Goal: Task Accomplishment & Management: Use online tool/utility

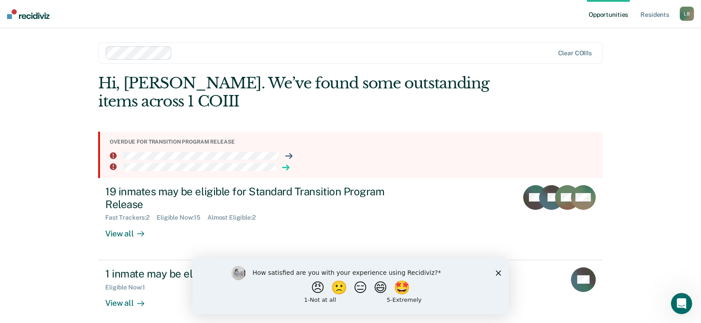
click at [282, 166] on icon at bounding box center [285, 167] width 7 height 7
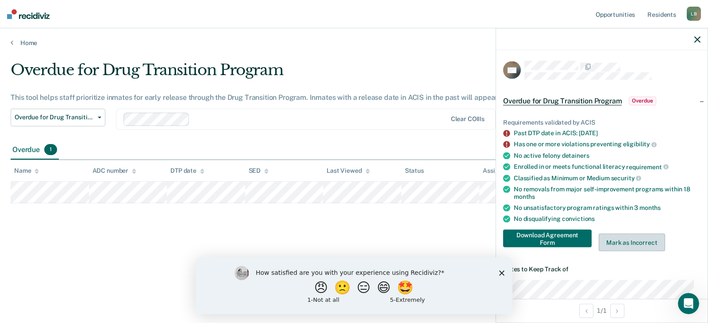
click at [634, 238] on button "Mark as Incorrect" at bounding box center [631, 243] width 66 height 18
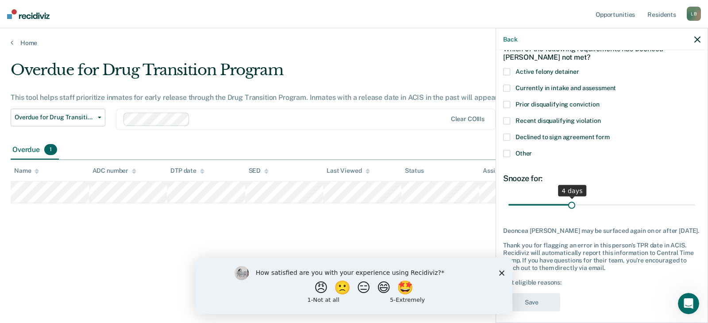
scroll to position [55, 0]
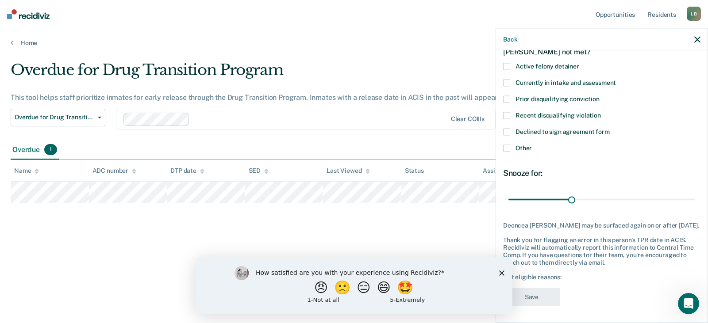
click at [501, 272] on icon "Close survey" at bounding box center [501, 272] width 5 height 5
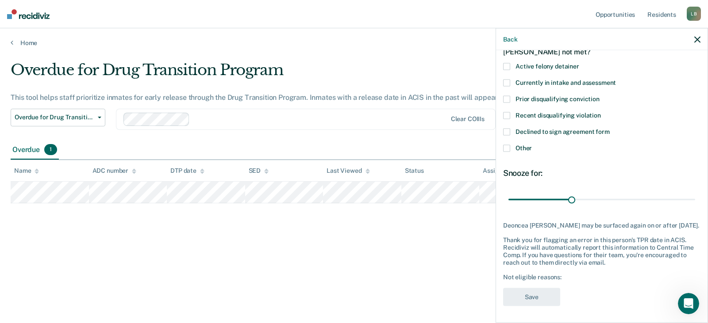
click at [505, 150] on span at bounding box center [506, 148] width 7 height 7
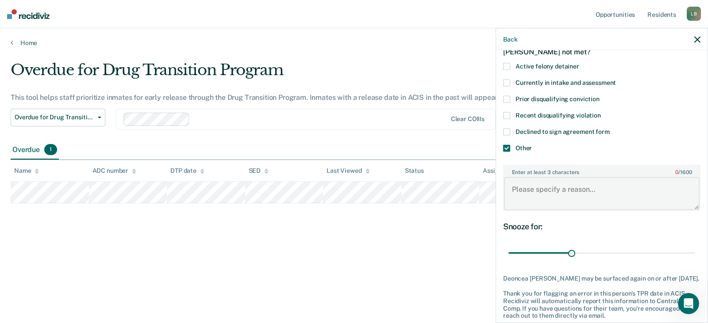
click at [547, 191] on textarea "Enter at least 3 characters 0 / 1600" at bounding box center [601, 193] width 195 height 33
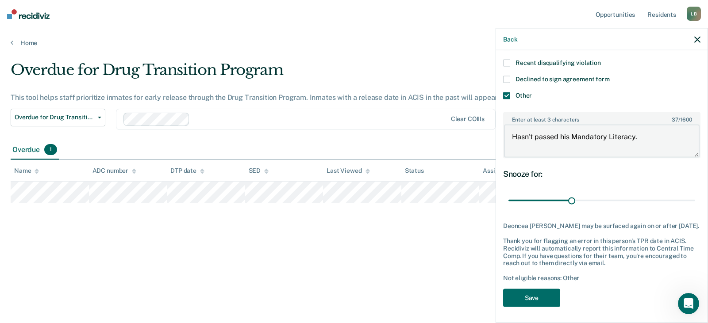
scroll to position [108, 0]
type textarea "Hasn't passed his Mandatory Literacy."
drag, startPoint x: 569, startPoint y: 201, endPoint x: 700, endPoint y: 203, distance: 130.9
type input "10"
click at [695, 203] on input "range" at bounding box center [601, 199] width 187 height 15
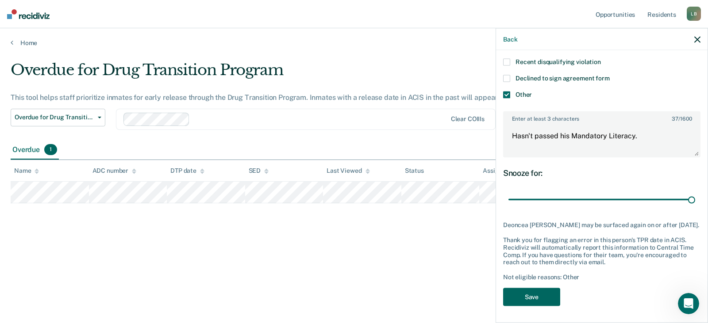
click at [542, 306] on button "Save" at bounding box center [531, 297] width 57 height 18
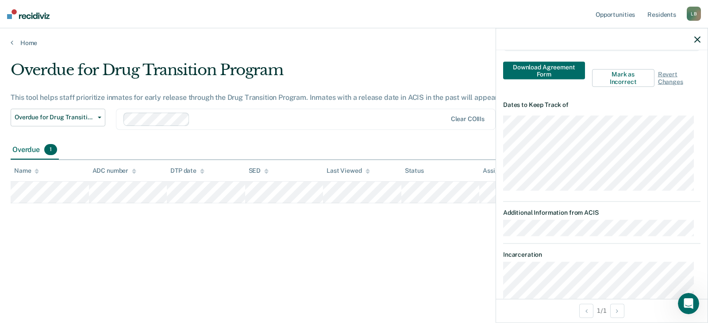
scroll to position [322, 0]
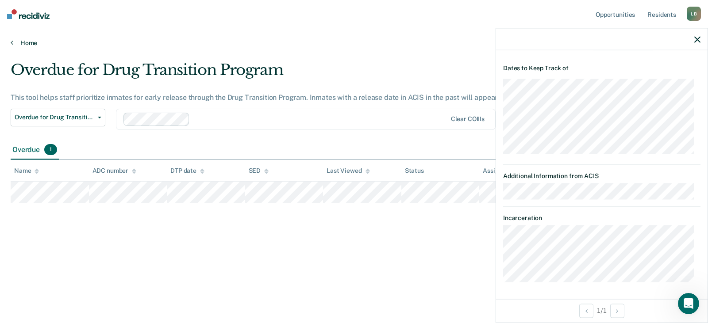
click at [13, 43] on icon at bounding box center [12, 42] width 3 height 7
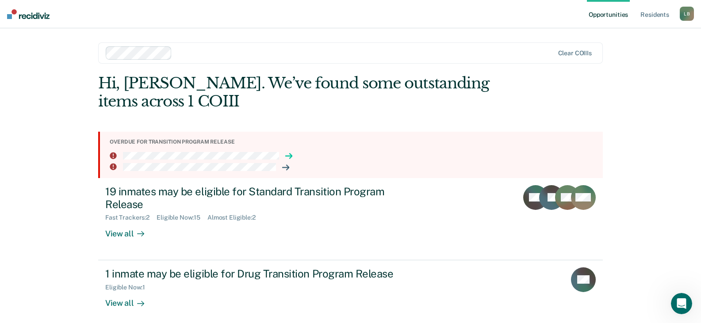
click at [285, 156] on icon at bounding box center [288, 156] width 7 height 7
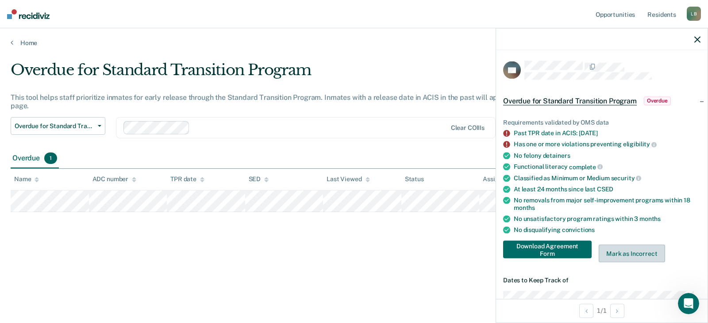
click at [618, 245] on button "Mark as Incorrect" at bounding box center [631, 254] width 66 height 18
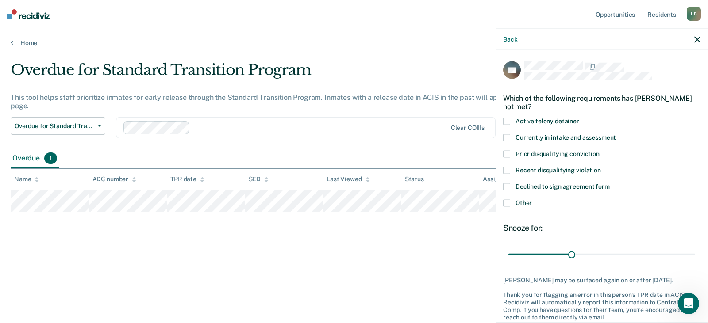
click at [504, 204] on span at bounding box center [506, 203] width 7 height 7
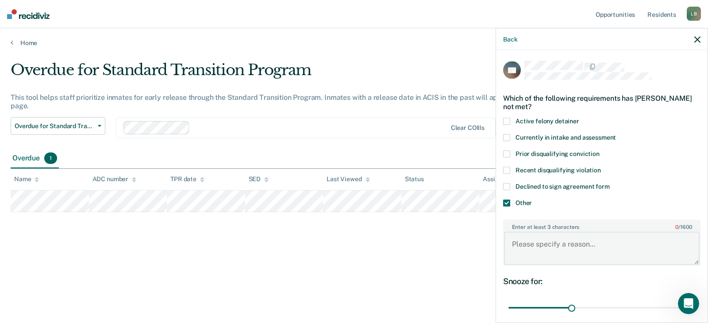
click at [588, 247] on textarea "Enter at least 3 characters 0 / 1600" at bounding box center [601, 248] width 195 height 33
type textarea "Inmate was released"
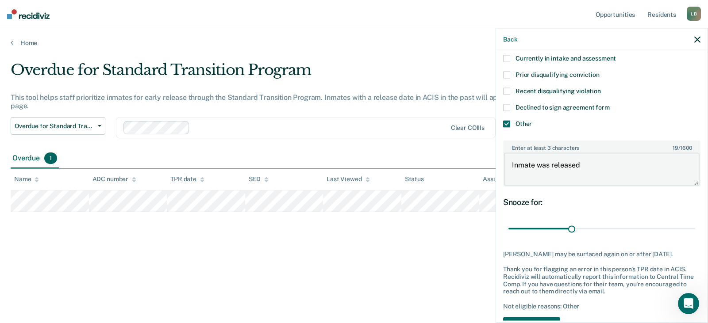
scroll to position [88, 0]
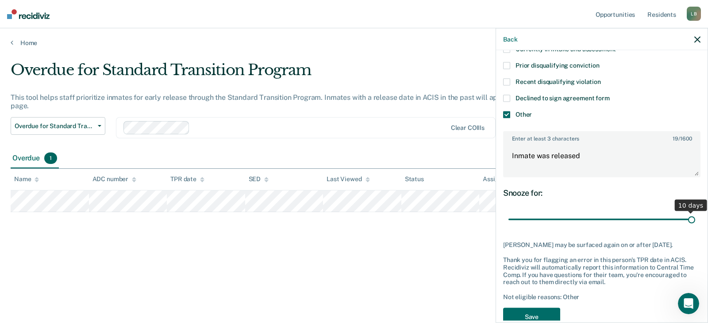
drag, startPoint x: 569, startPoint y: 219, endPoint x: 732, endPoint y: 221, distance: 162.7
click at [695, 221] on input "range" at bounding box center [601, 219] width 187 height 15
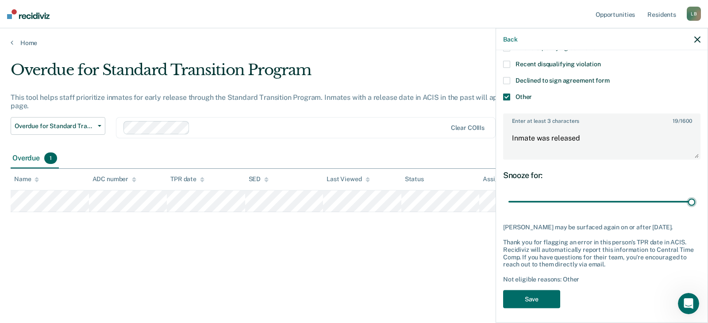
scroll to position [116, 0]
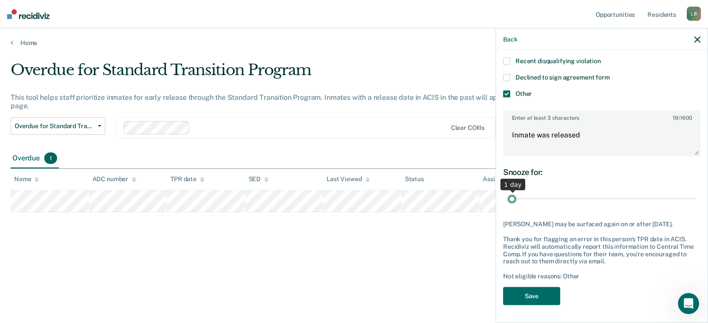
type input "1"
click at [509, 191] on input "range" at bounding box center [601, 198] width 187 height 15
drag, startPoint x: 509, startPoint y: 190, endPoint x: 488, endPoint y: 191, distance: 21.3
click at [508, 191] on input "range" at bounding box center [601, 198] width 187 height 15
click at [542, 297] on button "Save" at bounding box center [531, 296] width 57 height 18
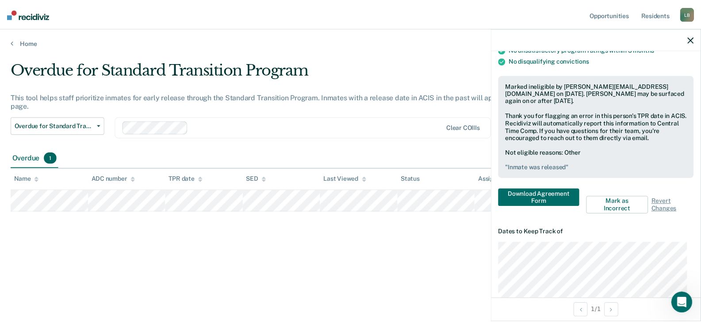
scroll to position [122, 0]
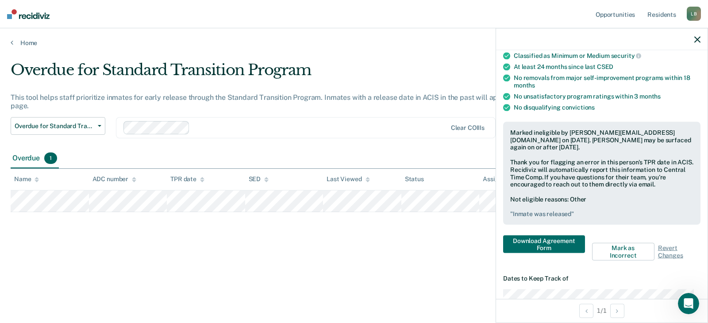
click at [697, 38] on icon "button" at bounding box center [697, 39] width 6 height 6
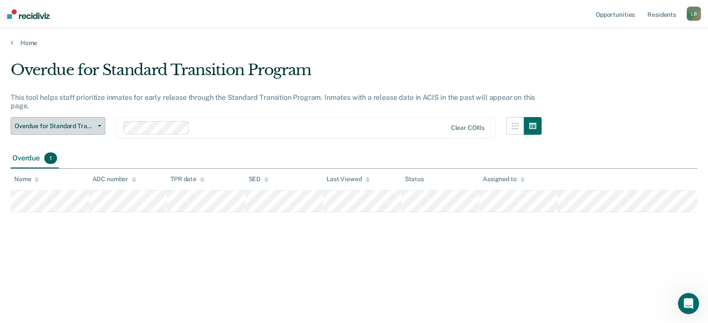
click at [82, 127] on span "Overdue for Standard Transition Program" at bounding box center [55, 126] width 80 height 8
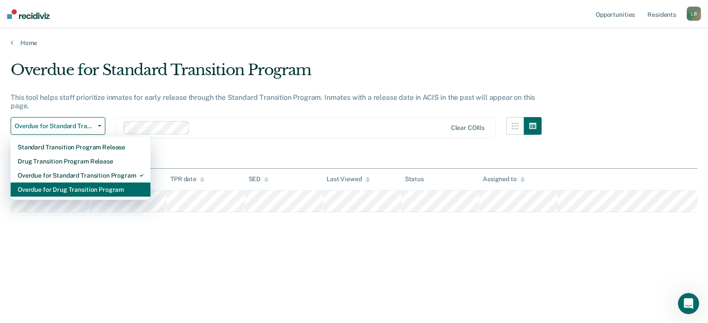
click at [69, 185] on div "Overdue for Drug Transition Program" at bounding box center [81, 190] width 126 height 14
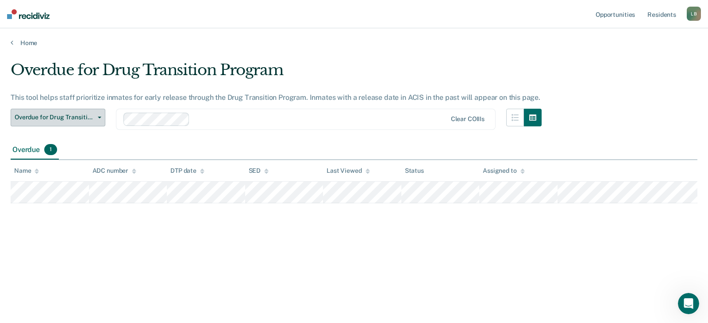
click at [42, 122] on button "Overdue for Drug Transition Program" at bounding box center [58, 118] width 95 height 18
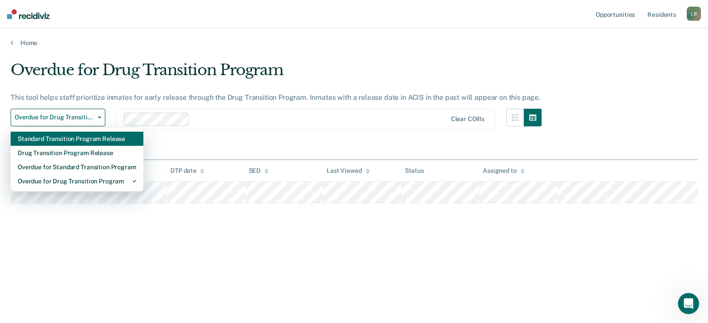
click at [43, 139] on div "Standard Transition Program Release" at bounding box center [77, 139] width 119 height 14
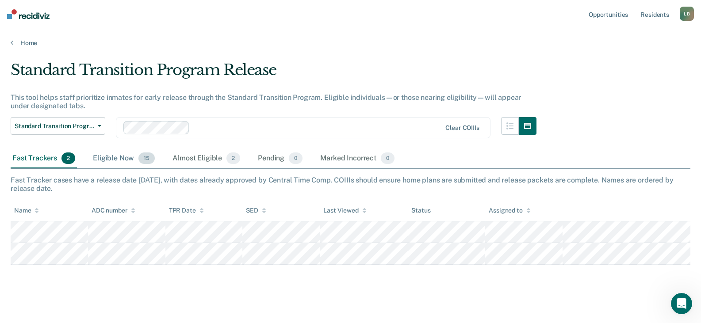
click at [124, 165] on div "Eligible Now 15" at bounding box center [123, 158] width 65 height 19
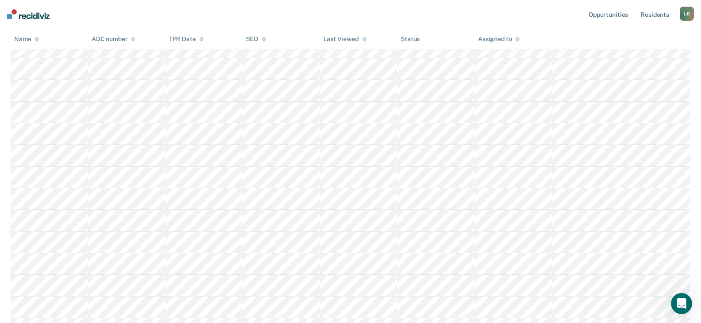
scroll to position [221, 0]
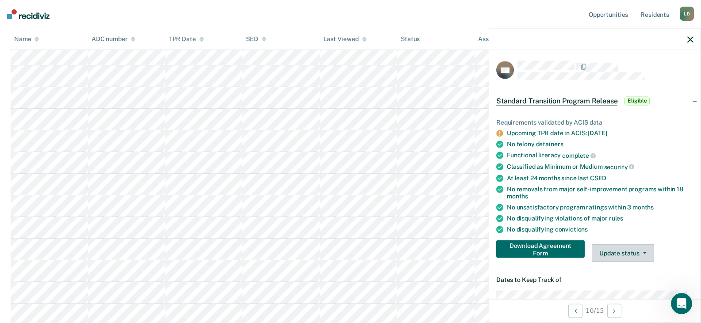
click at [630, 257] on button "Update status" at bounding box center [623, 254] width 62 height 18
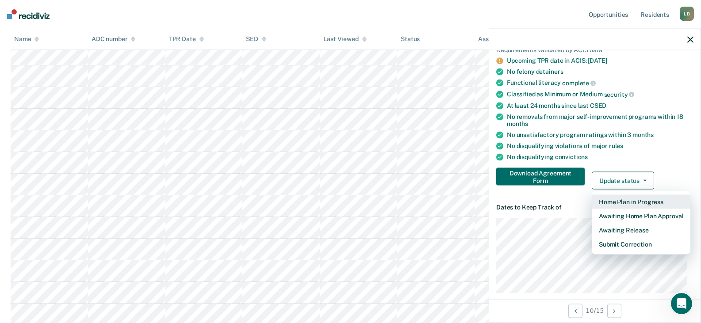
scroll to position [88, 0]
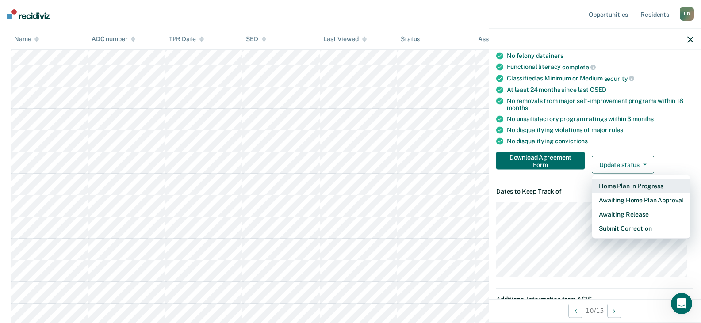
click at [644, 185] on button "Home Plan in Progress" at bounding box center [641, 186] width 99 height 14
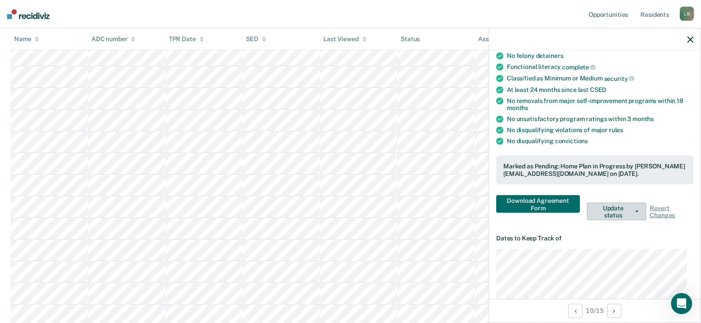
click at [604, 209] on button "Update status" at bounding box center [616, 212] width 59 height 18
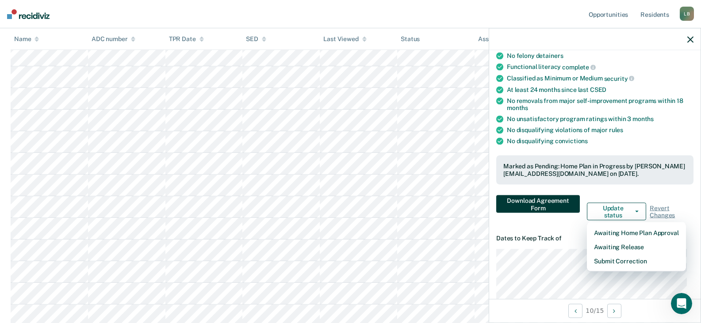
click at [520, 200] on button "Download Agreement Form" at bounding box center [538, 204] width 84 height 18
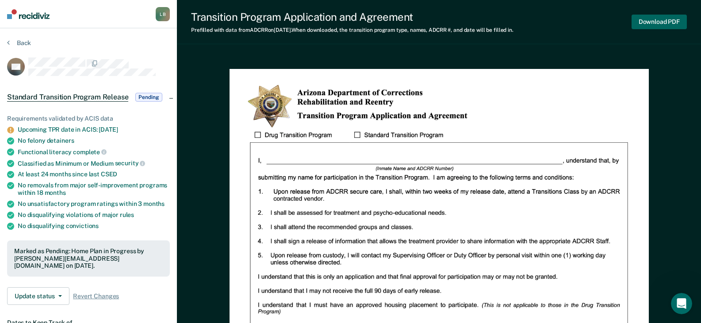
click at [637, 24] on button "Download PDF" at bounding box center [658, 22] width 55 height 15
click at [409, 47] on div "Transition Program Application and Agreement Prefilled with data from ADCRR on …" at bounding box center [439, 320] width 524 height 640
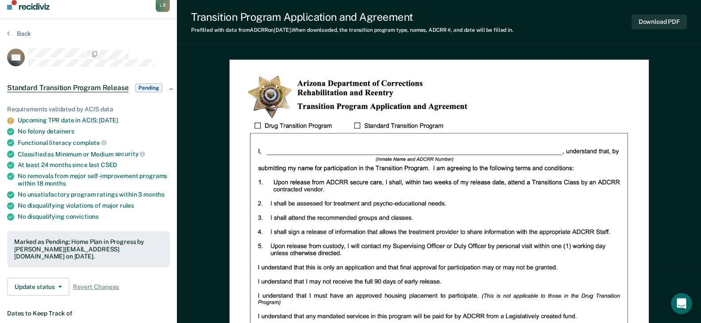
scroll to position [4, 0]
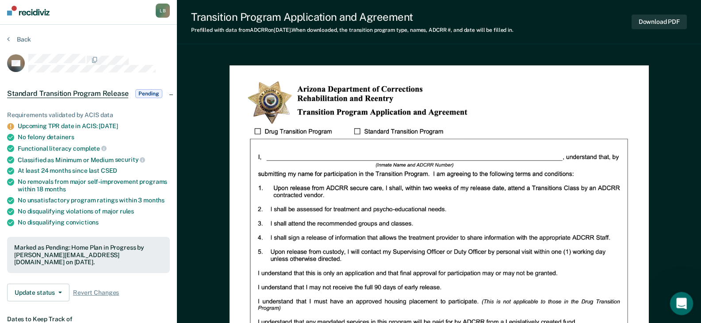
click at [680, 305] on icon "Open Intercom Messenger" at bounding box center [680, 302] width 15 height 15
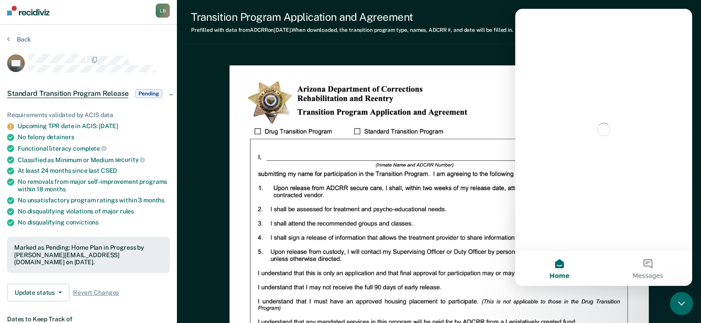
scroll to position [0, 0]
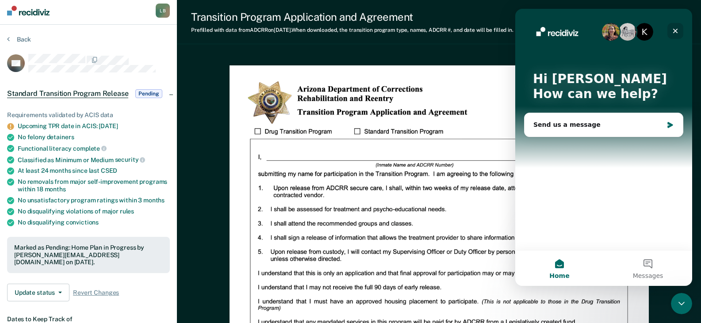
click at [671, 28] on div "Close" at bounding box center [675, 31] width 16 height 16
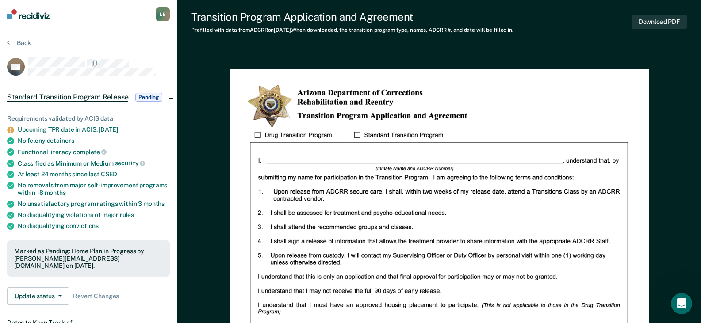
click at [145, 95] on span "Pending" at bounding box center [148, 97] width 27 height 9
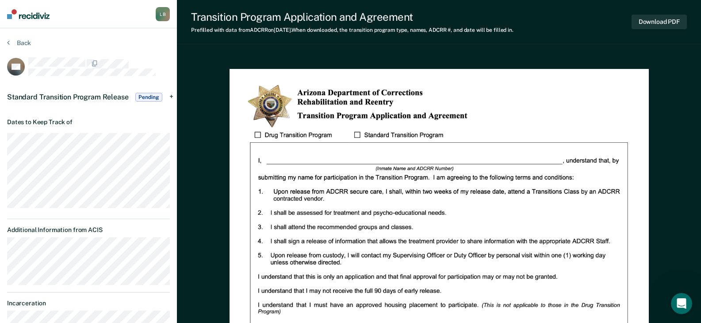
click at [172, 96] on div "Standard Transition Program Release Pending" at bounding box center [88, 97] width 177 height 28
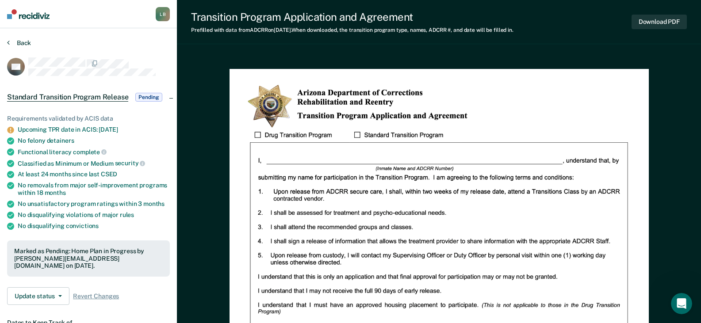
click at [11, 42] on button "Back" at bounding box center [19, 43] width 24 height 8
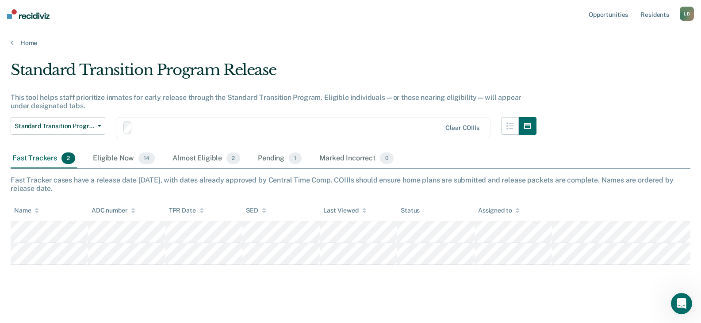
scroll to position [5, 0]
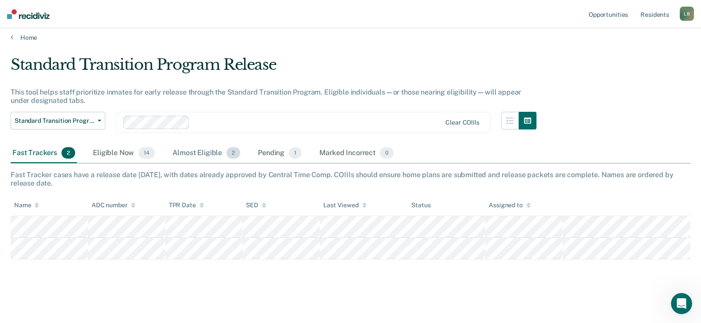
click at [200, 155] on div "Almost Eligible 2" at bounding box center [206, 153] width 71 height 19
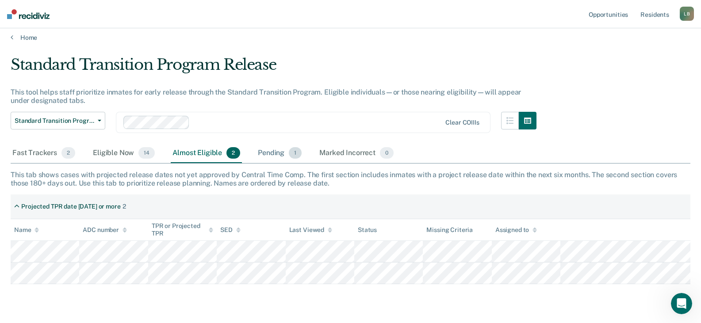
click at [275, 153] on div "Pending 1" at bounding box center [279, 153] width 47 height 19
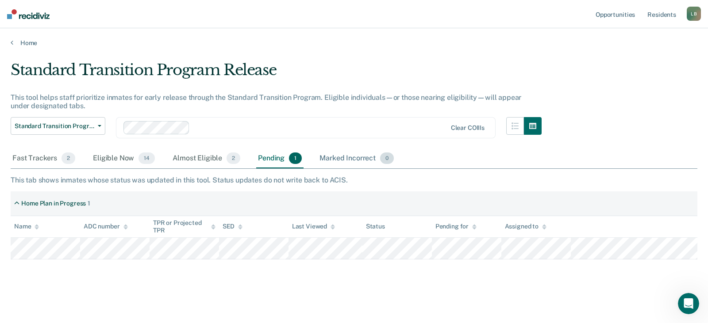
click at [341, 159] on div "Marked Incorrect 0" at bounding box center [357, 158] width 78 height 19
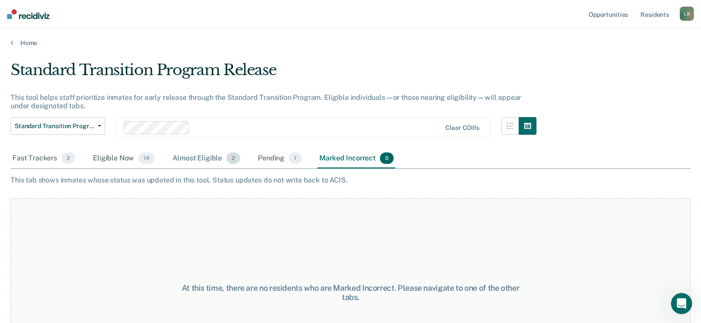
click at [193, 160] on div "Almost Eligible 2" at bounding box center [206, 158] width 71 height 19
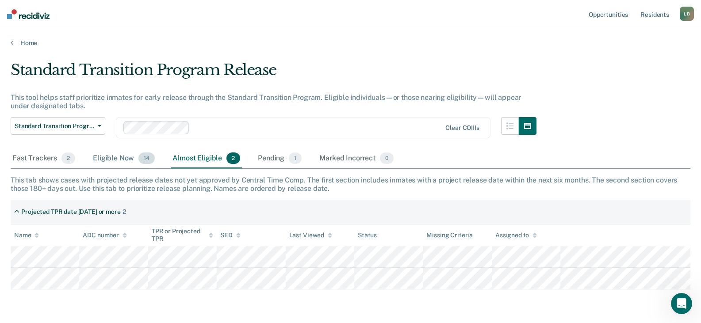
click at [122, 165] on div "Eligible Now 14" at bounding box center [123, 158] width 65 height 19
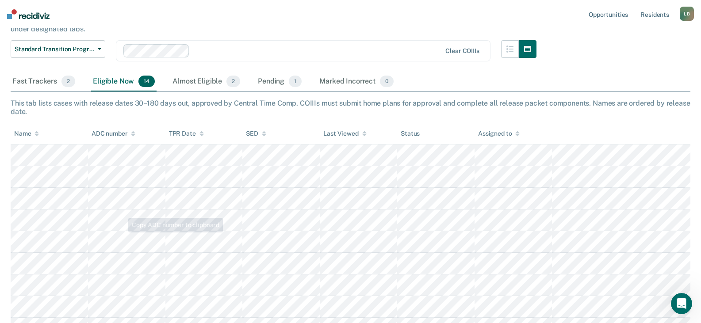
scroll to position [88, 0]
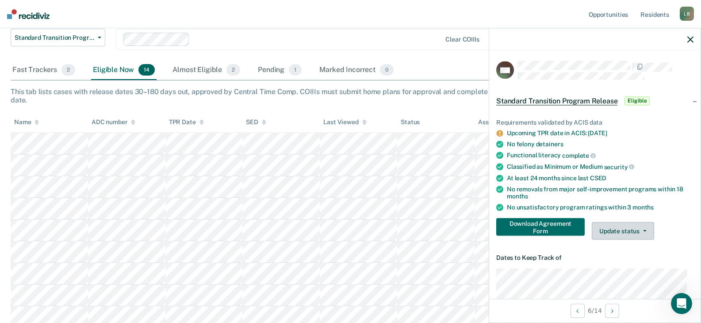
click at [620, 226] on button "Update status" at bounding box center [623, 231] width 62 height 18
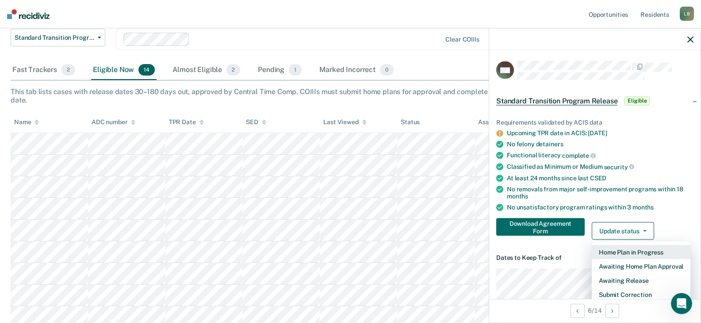
click at [649, 252] on button "Home Plan in Progress" at bounding box center [641, 252] width 99 height 14
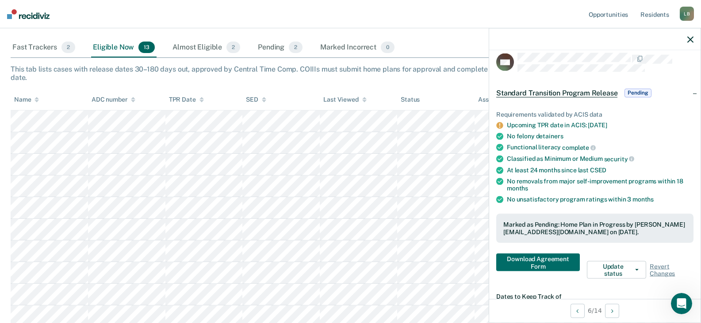
scroll to position [2, 0]
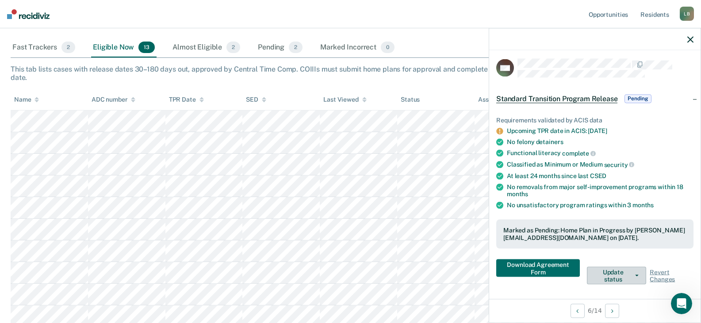
click at [619, 273] on button "Update status" at bounding box center [616, 276] width 59 height 18
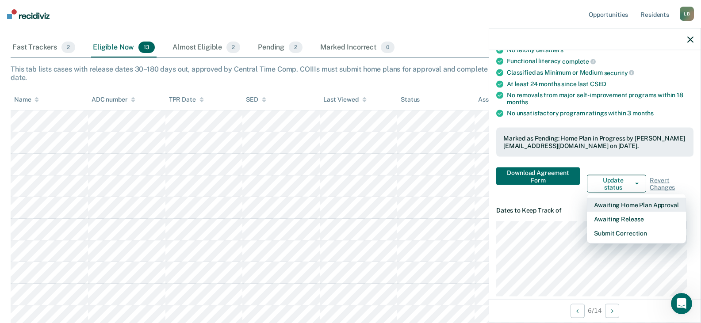
scroll to position [95, 0]
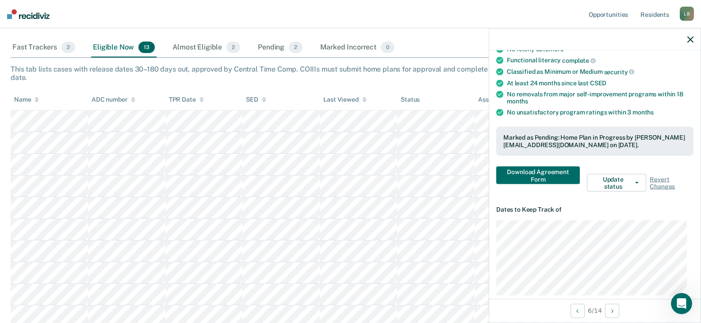
click at [543, 192] on div "Requirements validated by ACIS data Upcoming TPR date in ACIS: [DATE] No felony…" at bounding box center [594, 104] width 211 height 190
click at [539, 169] on button "Download Agreement Form" at bounding box center [538, 175] width 84 height 18
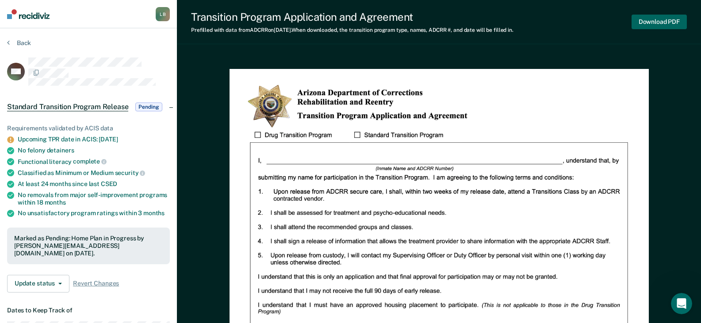
click at [667, 19] on button "Download PDF" at bounding box center [658, 22] width 55 height 15
click at [407, 43] on div "Transition Program Application and Agreement Prefilled with data from ADCRR on …" at bounding box center [439, 22] width 524 height 44
click at [14, 44] on button "Back" at bounding box center [19, 43] width 24 height 8
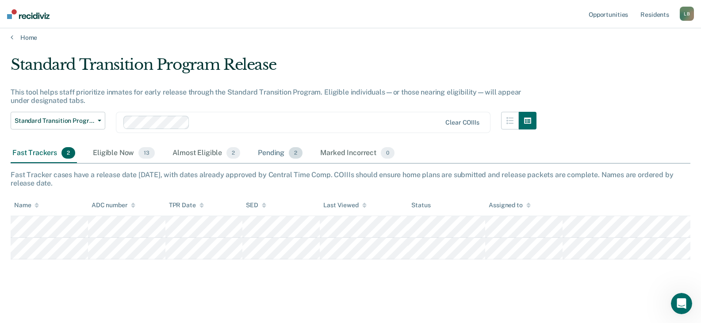
click at [273, 154] on div "Pending 2" at bounding box center [280, 153] width 48 height 19
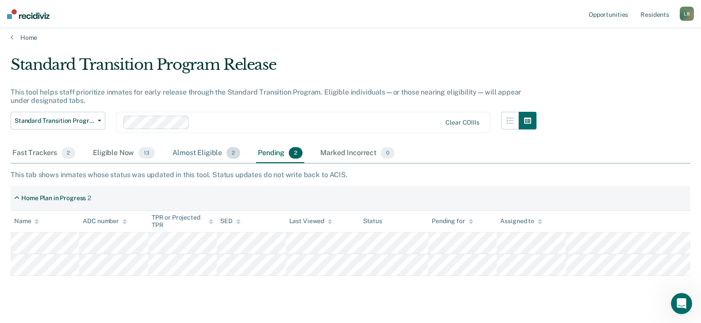
click at [193, 156] on div "Almost Eligible 2" at bounding box center [206, 153] width 71 height 19
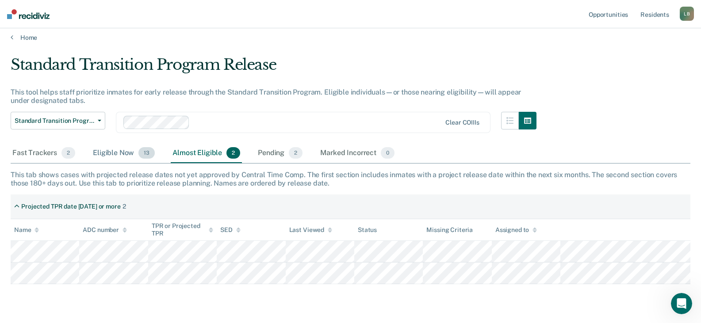
click at [115, 147] on div "Eligible Now 13" at bounding box center [123, 153] width 65 height 19
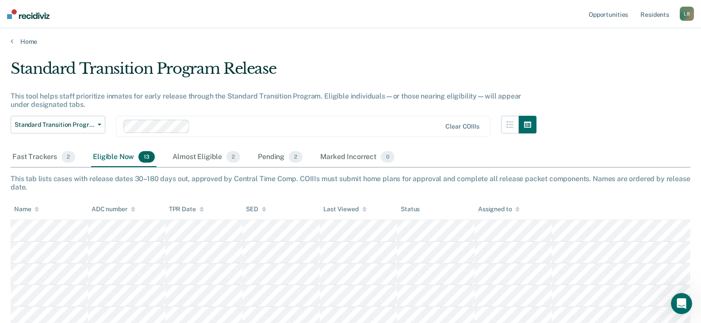
scroll to position [0, 0]
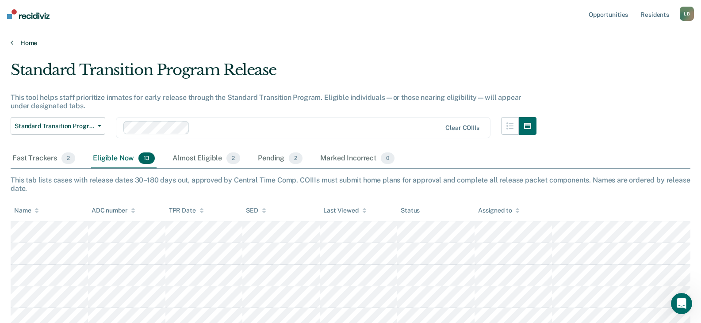
click at [32, 40] on link "Home" at bounding box center [351, 43] width 680 height 8
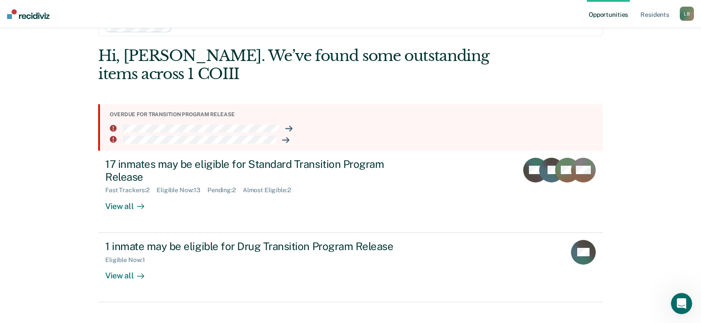
scroll to position [42, 0]
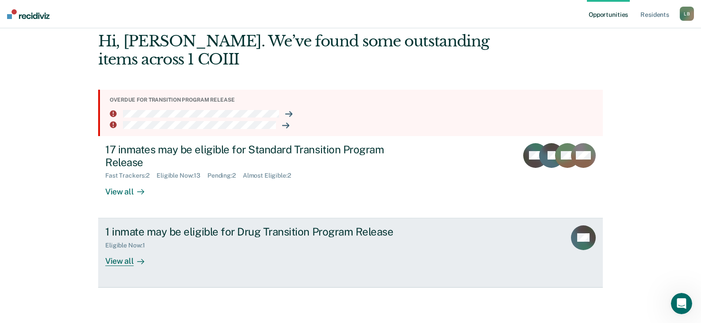
click at [123, 261] on div "View all" at bounding box center [130, 257] width 50 height 17
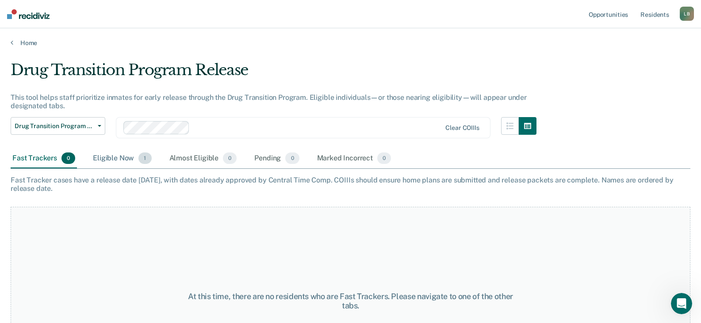
click at [121, 159] on div "Eligible Now 1" at bounding box center [122, 158] width 62 height 19
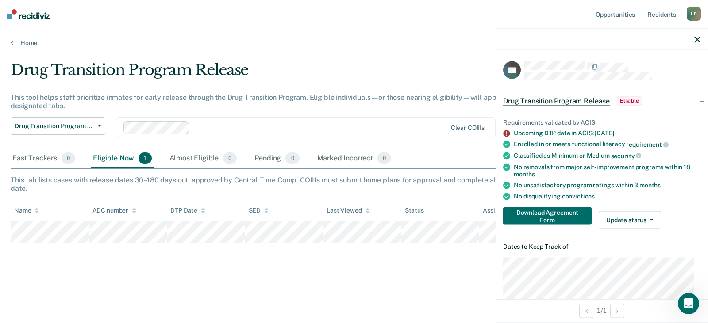
click at [697, 38] on icon "button" at bounding box center [697, 39] width 6 height 6
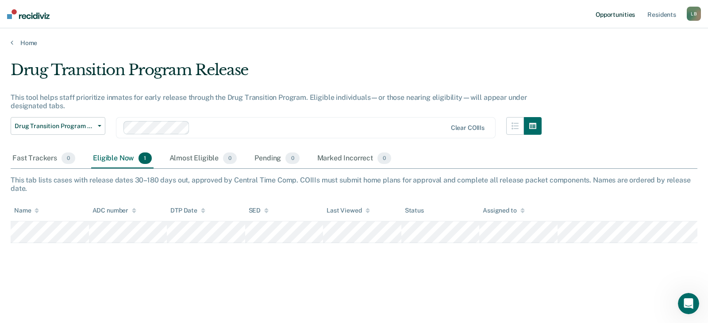
click at [625, 16] on link "Opportunities" at bounding box center [614, 14] width 43 height 28
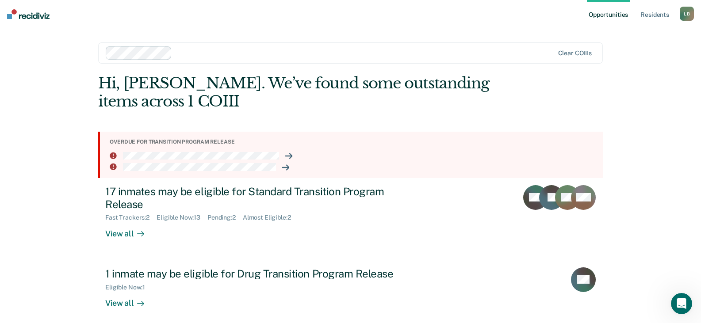
click at [279, 166] on li at bounding box center [353, 167] width 486 height 8
click at [283, 166] on icon at bounding box center [285, 167] width 7 height 7
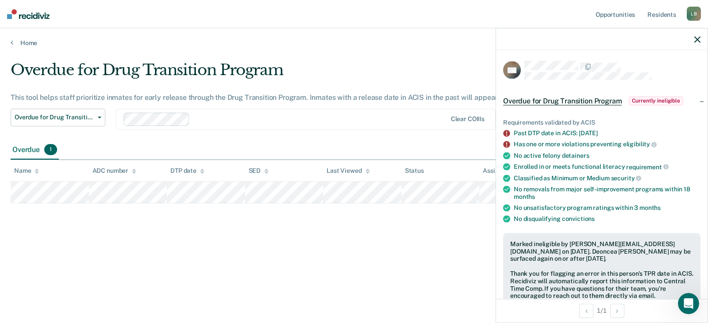
click at [700, 41] on icon "button" at bounding box center [697, 39] width 6 height 6
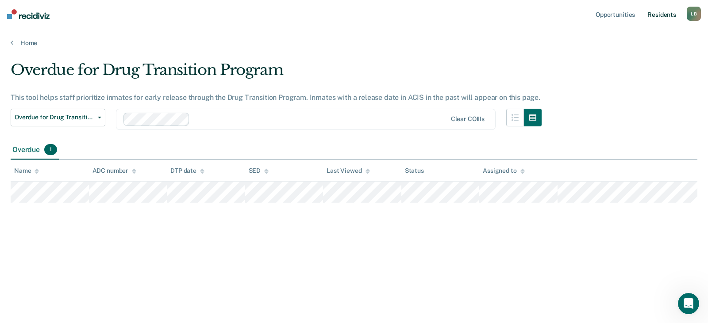
click at [672, 15] on link "Resident s" at bounding box center [661, 14] width 32 height 28
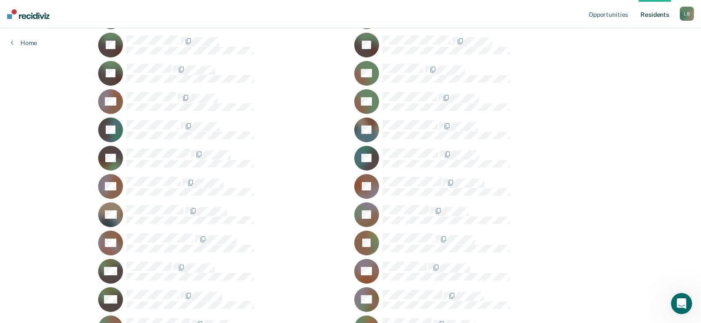
scroll to position [2211, 0]
